Goal: Information Seeking & Learning: Compare options

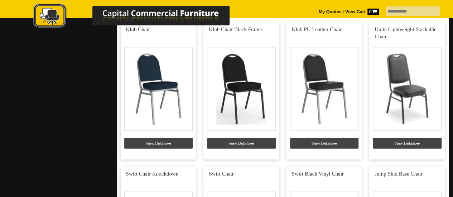
scroll to position [749, 0]
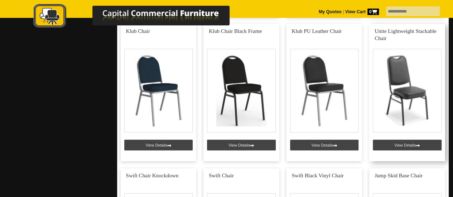
click at [398, 145] on link at bounding box center [407, 93] width 76 height 138
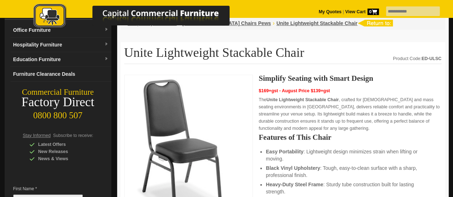
scroll to position [56, 0]
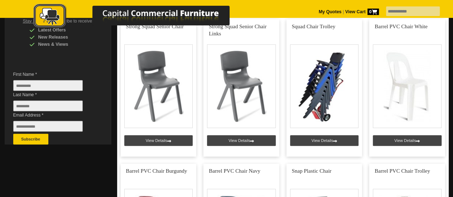
scroll to position [174, 0]
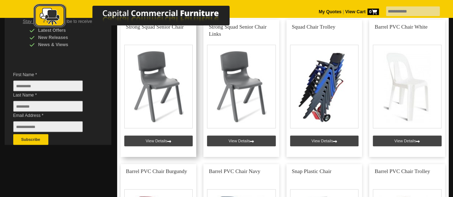
click at [163, 141] on link at bounding box center [159, 89] width 76 height 138
